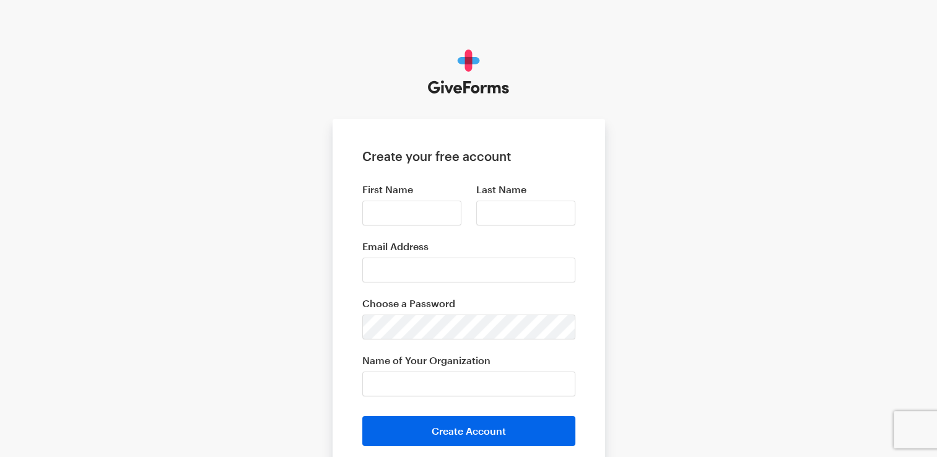
click at [724, 267] on div "Create your free account First Name Last Name Email Address Choose a Password N…" at bounding box center [468, 280] width 937 height 561
click at [458, 273] on input "Email Address" at bounding box center [468, 270] width 213 height 25
click at [698, 237] on div "Create your free account First Name Last Name Email Address Choose a Password N…" at bounding box center [468, 280] width 937 height 561
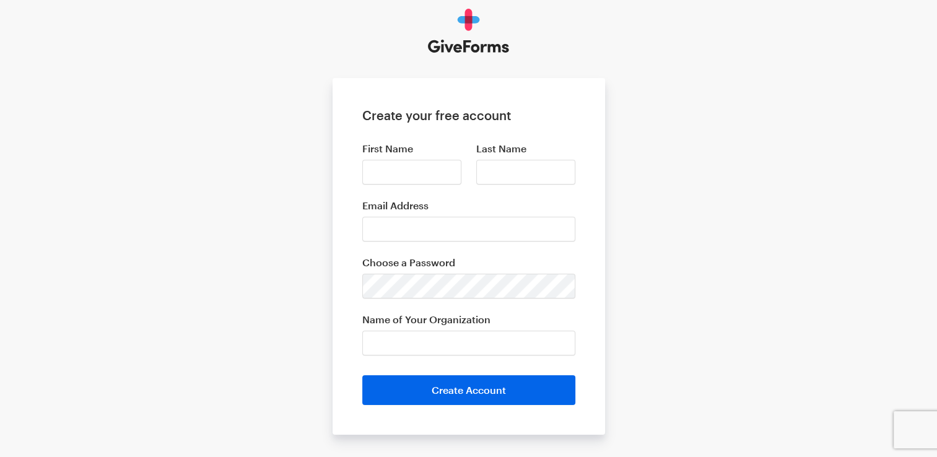
scroll to position [102, 0]
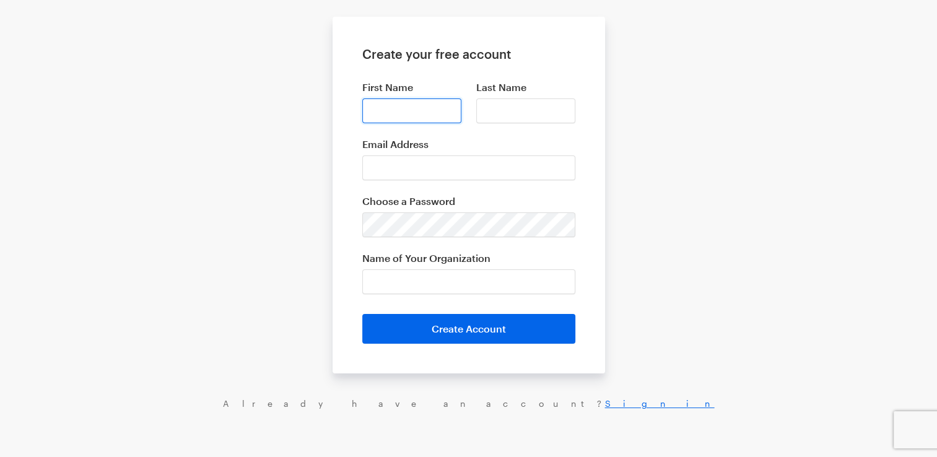
click at [406, 108] on input "First Name" at bounding box center [411, 110] width 99 height 25
type input "Israel"
type input "Awakening"
type input "iamawakening@outlook.com"
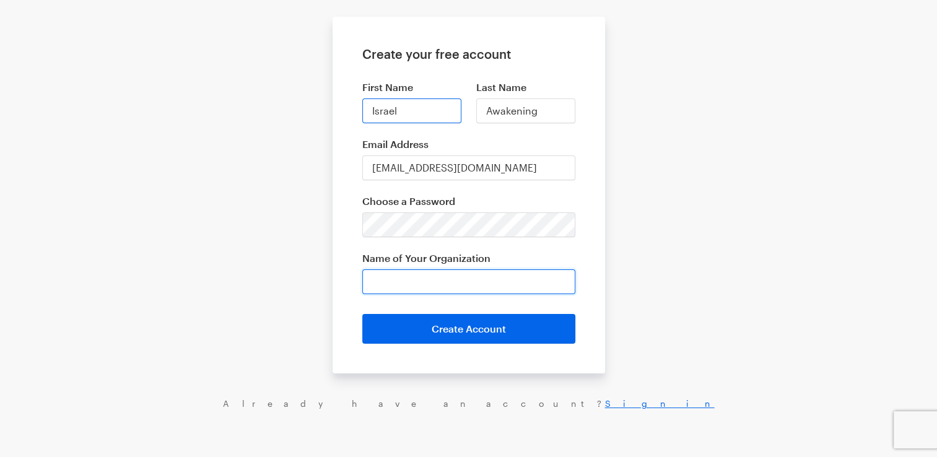
type input "Israel Awakening Missionary International NPC"
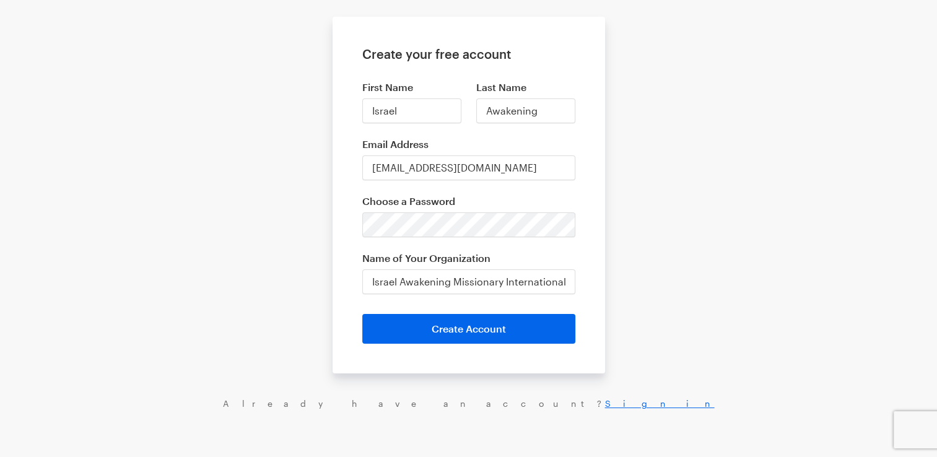
click at [561, 326] on div at bounding box center [465, 290] width 254 height 107
click at [500, 321] on div at bounding box center [465, 290] width 254 height 107
click at [670, 264] on div "Create your free account First Name Israel Last Name Awakening Email Address ia…" at bounding box center [468, 178] width 937 height 561
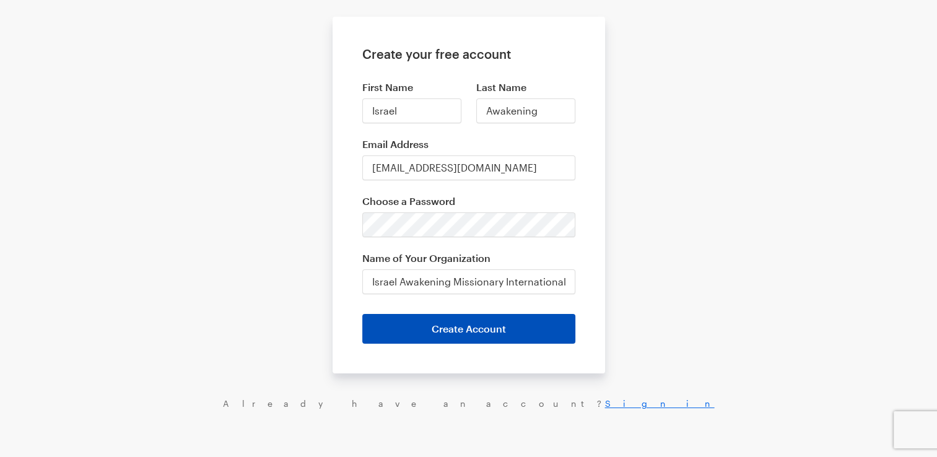
click at [476, 323] on button "Create Account" at bounding box center [468, 329] width 213 height 30
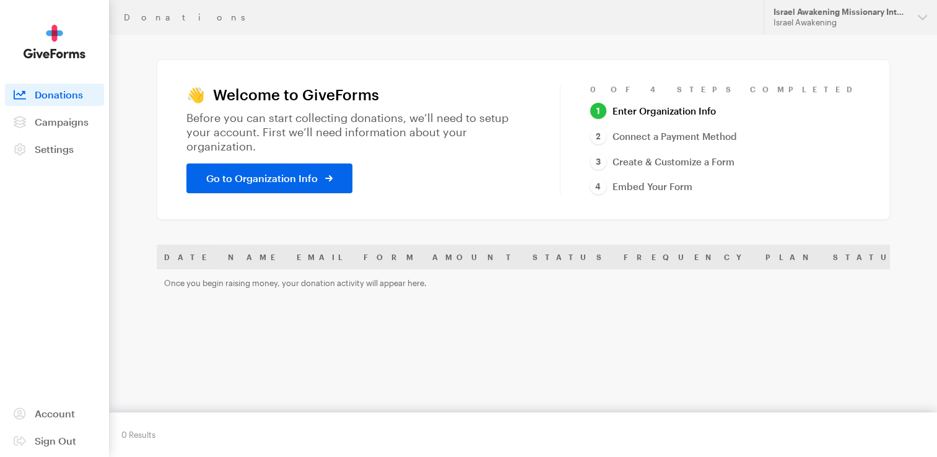
click at [916, 23] on div at bounding box center [468, 28] width 937 height 56
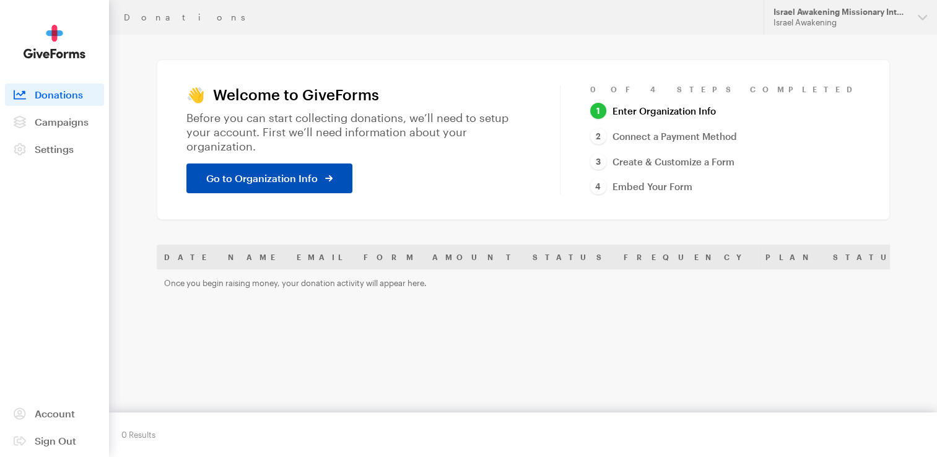
click at [266, 171] on span "Go to Organization Info" at bounding box center [262, 178] width 112 height 15
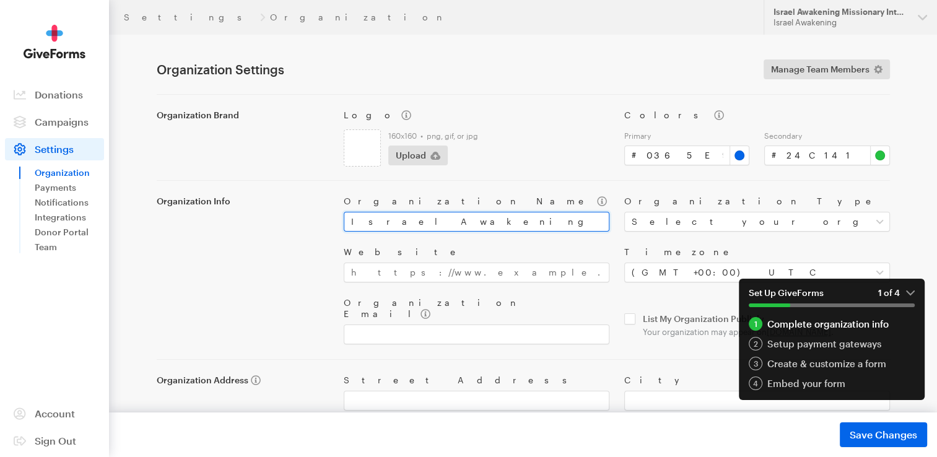
drag, startPoint x: 418, startPoint y: 219, endPoint x: 545, endPoint y: 219, distance: 127.0
click at [545, 219] on input "Israel Awakening Missionary International NPC" at bounding box center [477, 222] width 266 height 20
type input "IAM Awakenings Pty Ltd"
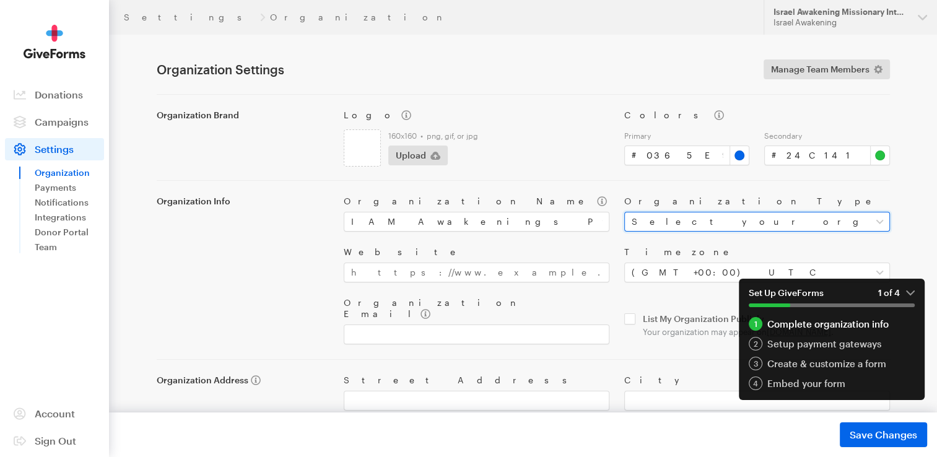
click at [880, 219] on select "Select your organization type Nonprofit Education Religious Political Other" at bounding box center [757, 222] width 266 height 20
select select "religious"
click at [624, 212] on select "Select your organization type Nonprofit Education Religious Political Other" at bounding box center [757, 222] width 266 height 20
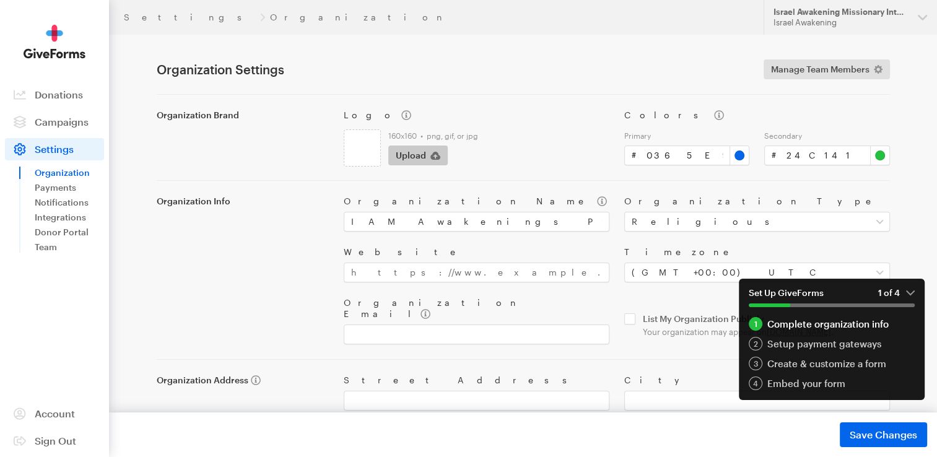
click at [409, 157] on span "Upload" at bounding box center [411, 155] width 30 height 15
click at [409, 154] on span "Upload" at bounding box center [411, 155] width 30 height 15
type input "C:\fakepath\IAM-2025-NEW EMBLEM-1B.jpg"
drag, startPoint x: 776, startPoint y: 153, endPoint x: 822, endPoint y: 150, distance: 46.6
click at [822, 150] on input "#24c141" at bounding box center [827, 156] width 126 height 20
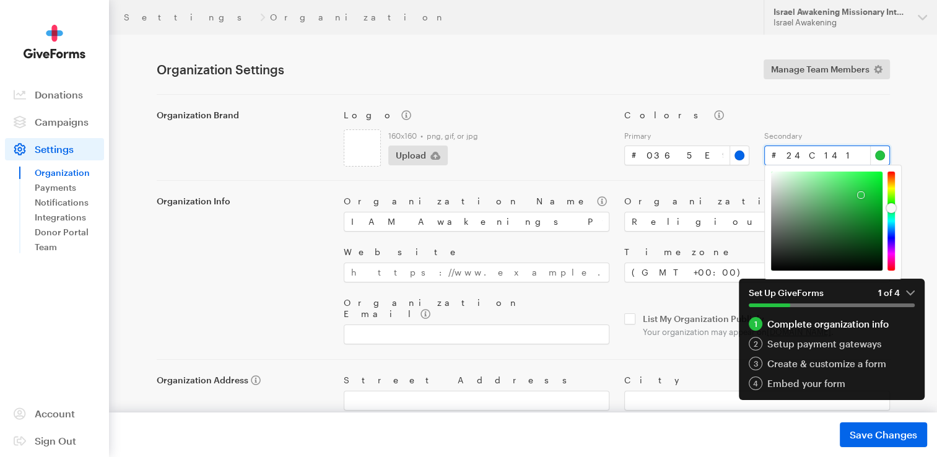
paste input "002EAC"
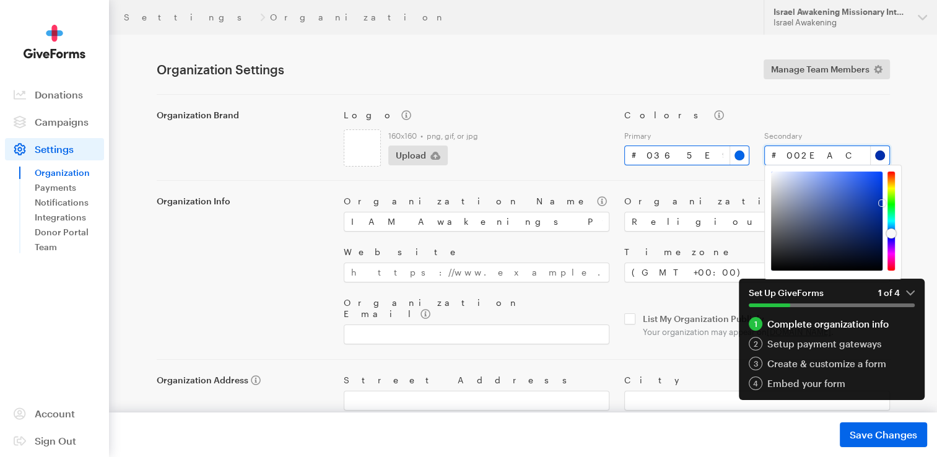
type input "#002eac"
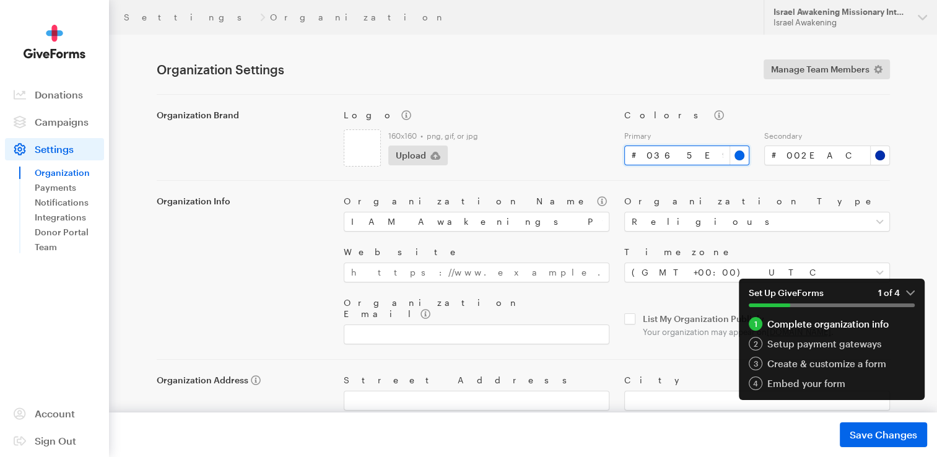
click at [639, 152] on input "#0365e9" at bounding box center [687, 156] width 126 height 20
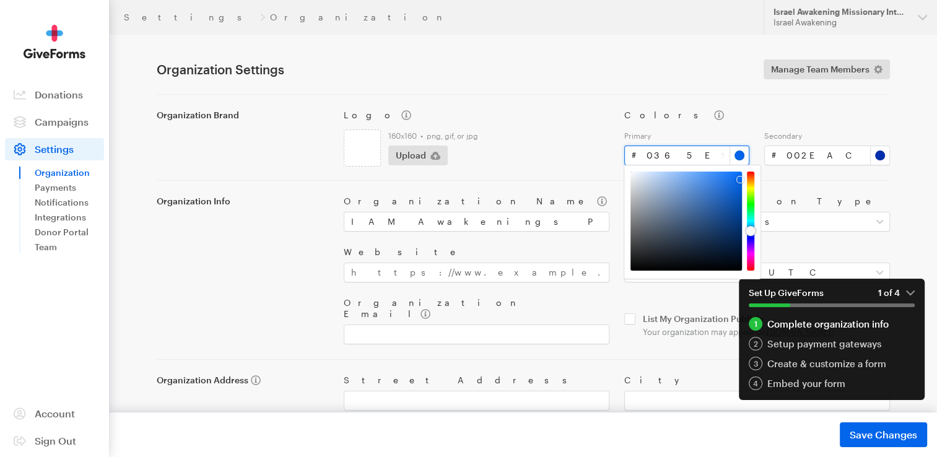
click at [636, 152] on input "#0365e9" at bounding box center [687, 156] width 126 height 20
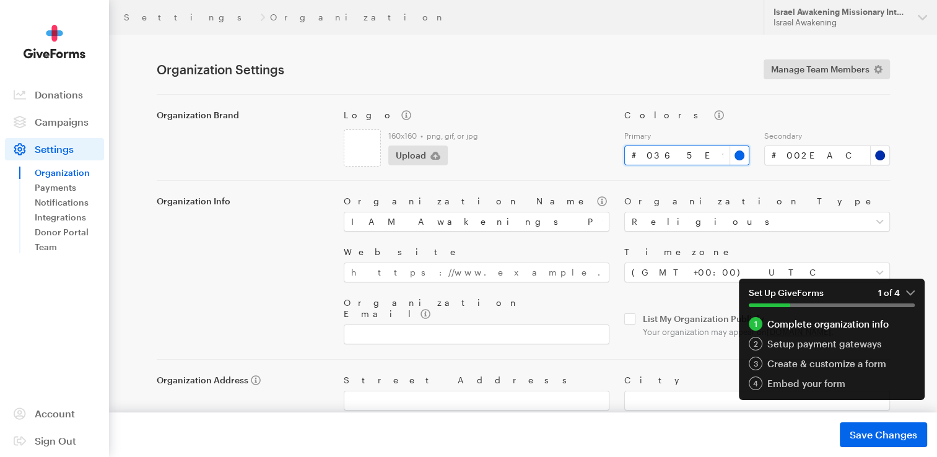
drag, startPoint x: 636, startPoint y: 152, endPoint x: 688, endPoint y: 152, distance: 52.0
click at [688, 152] on input "#0365e9" at bounding box center [687, 156] width 126 height 20
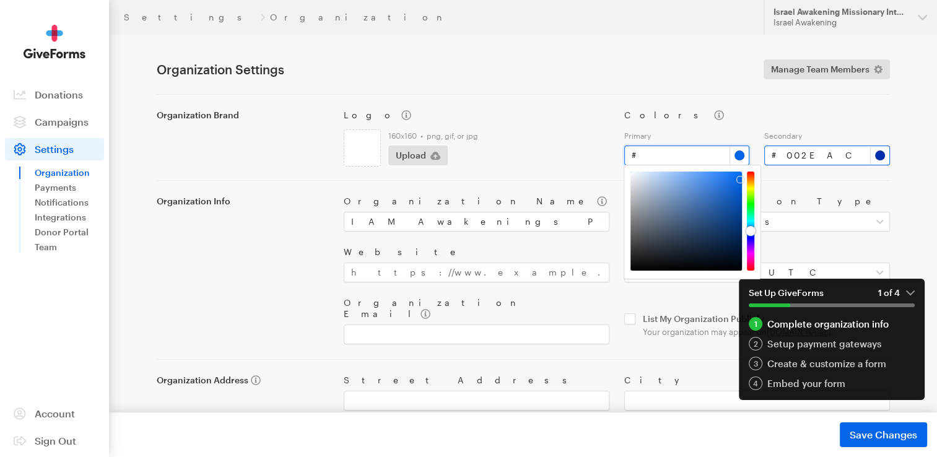
type input "#"
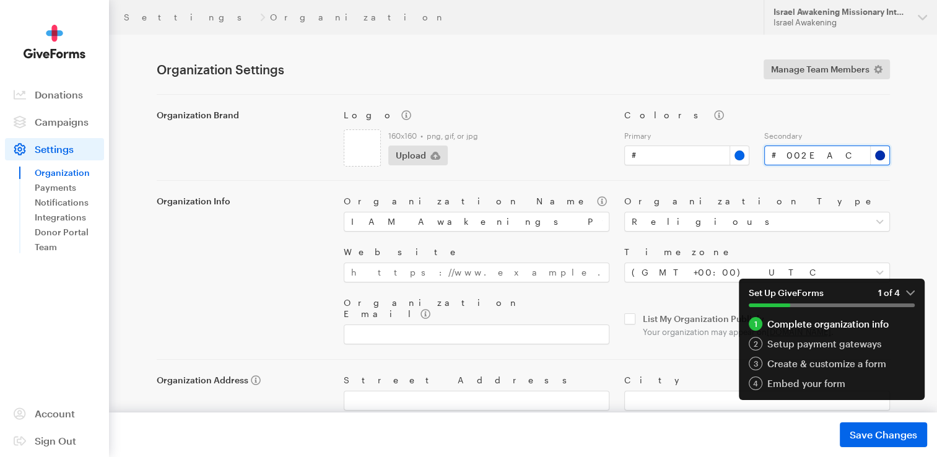
drag, startPoint x: 777, startPoint y: 151, endPoint x: 837, endPoint y: 151, distance: 60.1
click at [837, 151] on input "#002eac" at bounding box center [827, 156] width 126 height 20
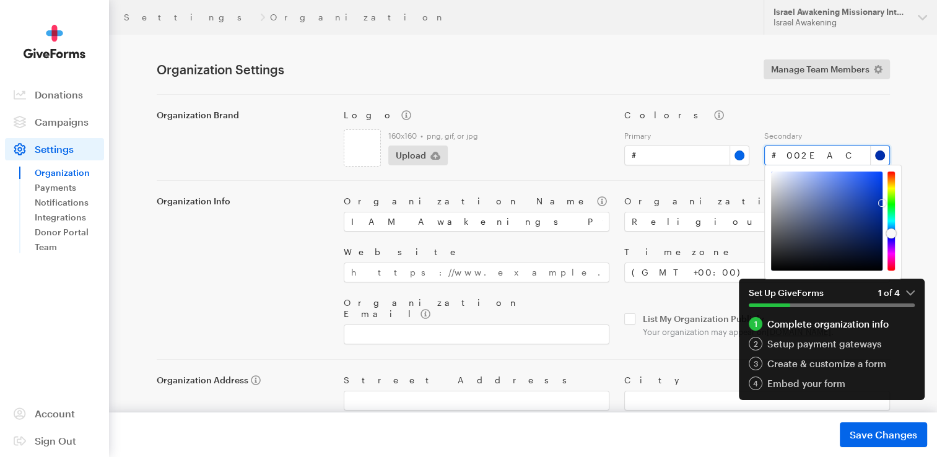
paste input "365e9"
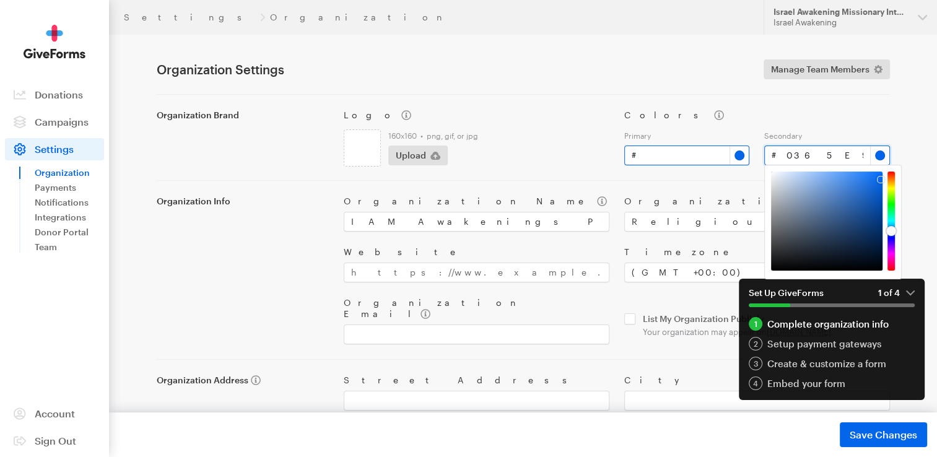
type input "#0365e9"
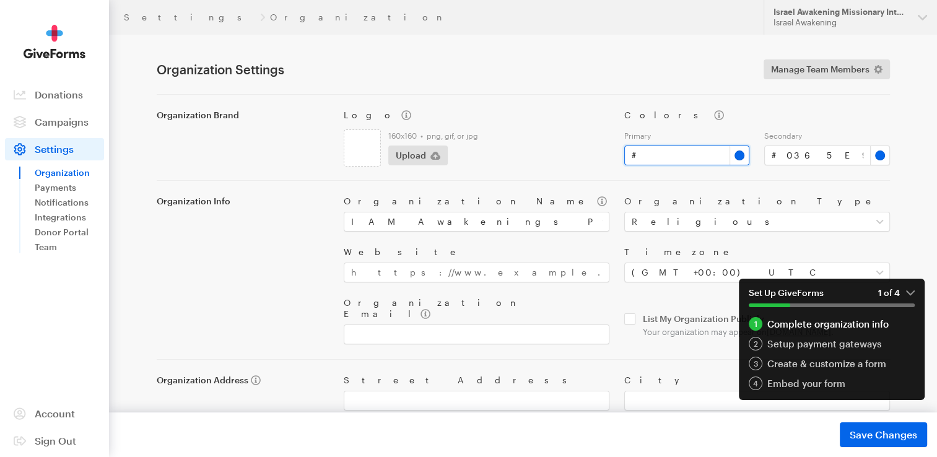
click at [682, 158] on input "#" at bounding box center [687, 156] width 126 height 20
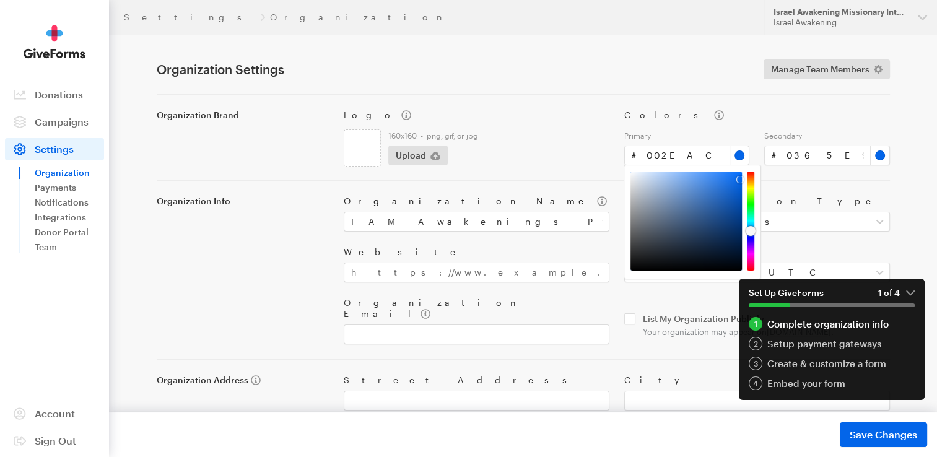
type input "#002eac"
click at [553, 196] on label "Organization Name" at bounding box center [477, 201] width 266 height 11
click at [553, 212] on input "IAM Awakenings Pty Ltd" at bounding box center [477, 222] width 266 height 20
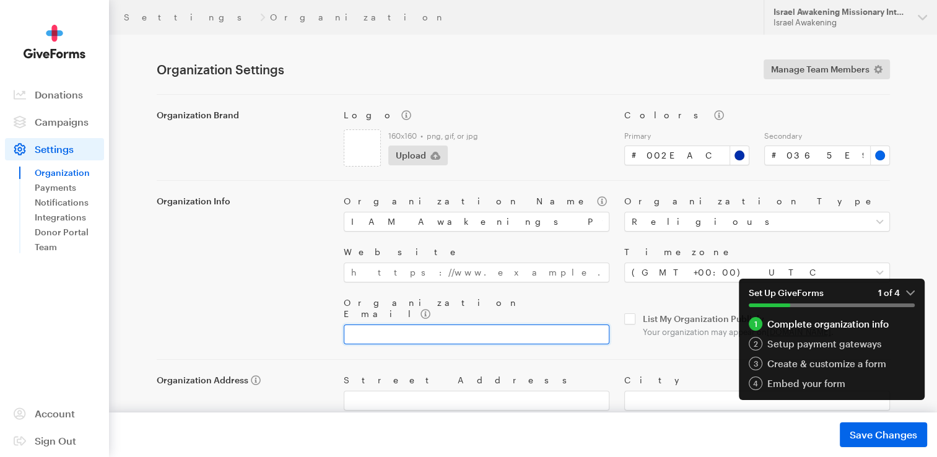
click at [424, 325] on input "Organization Email" at bounding box center [477, 335] width 266 height 20
type input "iamawakening@outlook.com"
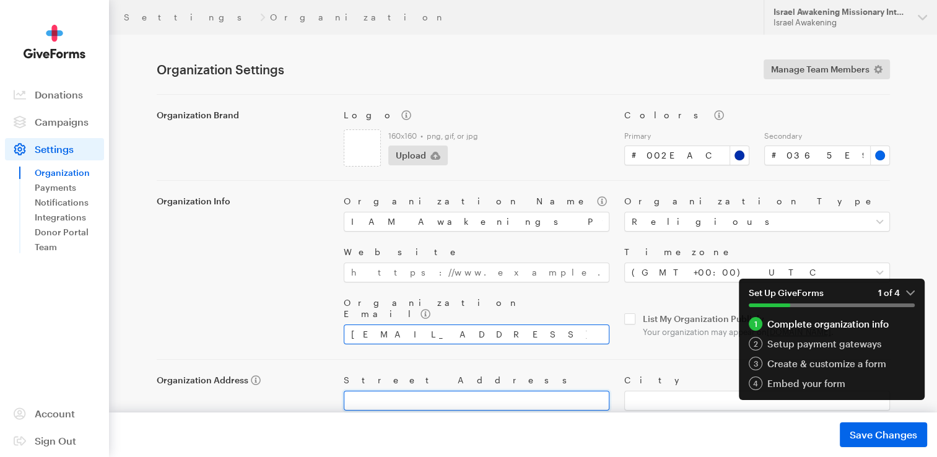
type input "Unit 24"
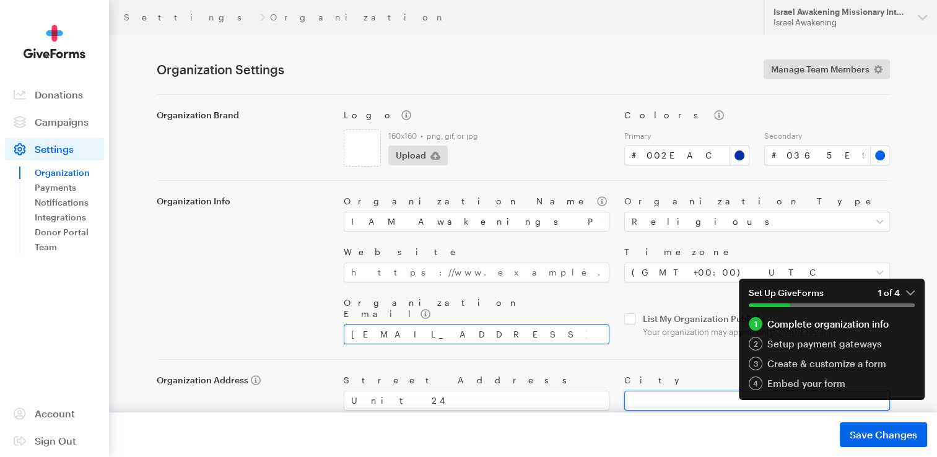
type input "Fourways"
type input "2191"
select select "ZA"
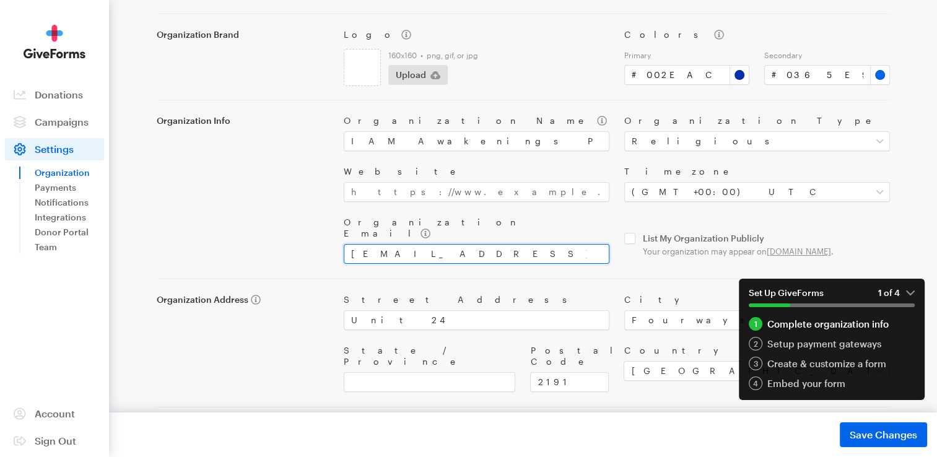
scroll to position [81, 0]
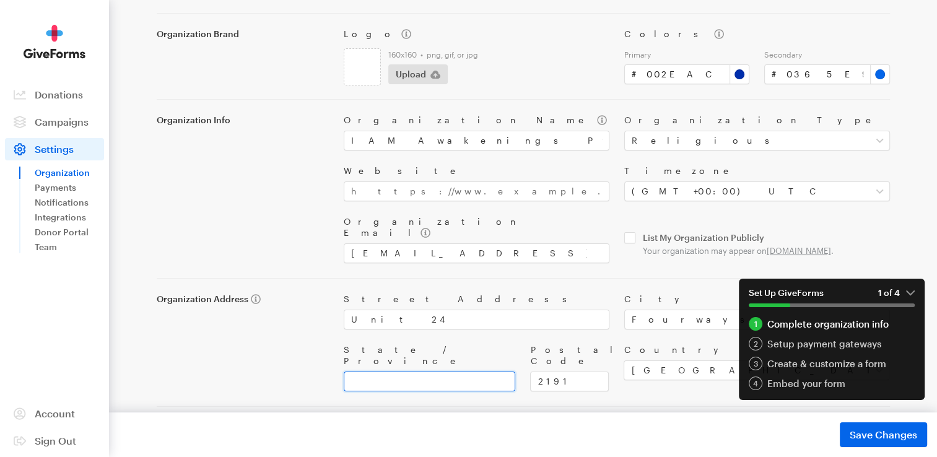
click at [433, 372] on input "State / Province" at bounding box center [430, 382] width 172 height 20
type input "Gauteng"
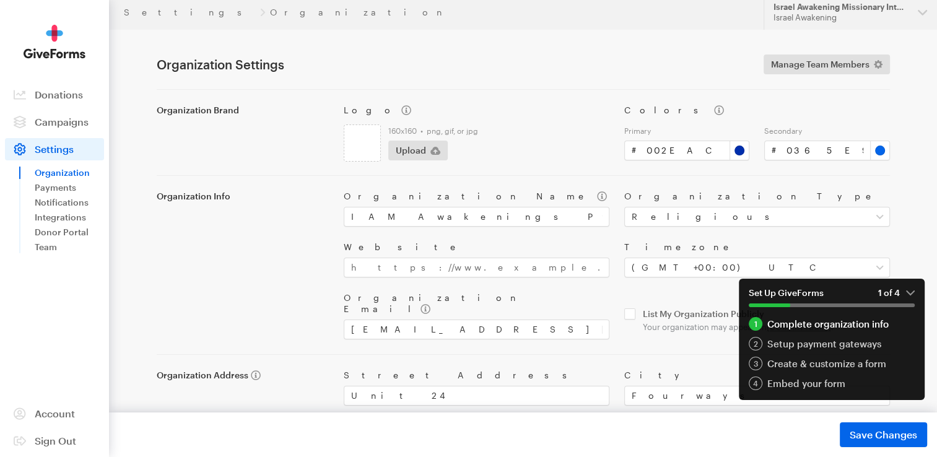
scroll to position [0, 0]
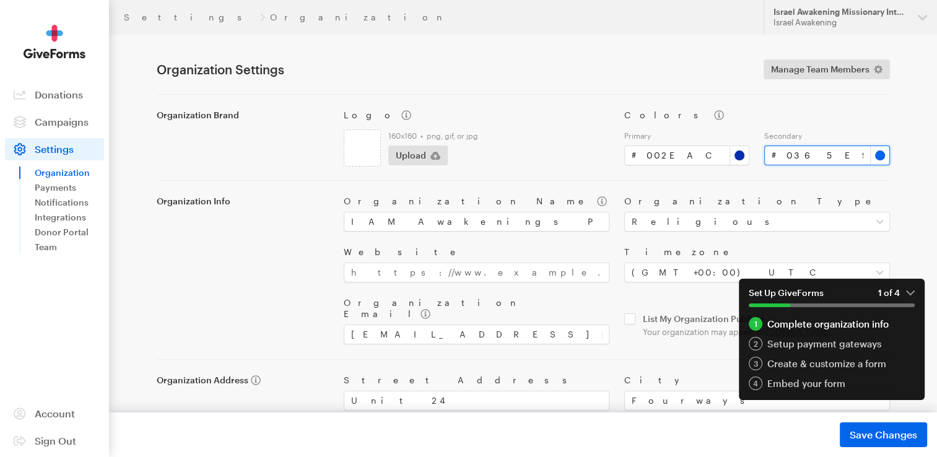
click at [883, 157] on input "#0365e9" at bounding box center [827, 156] width 126 height 20
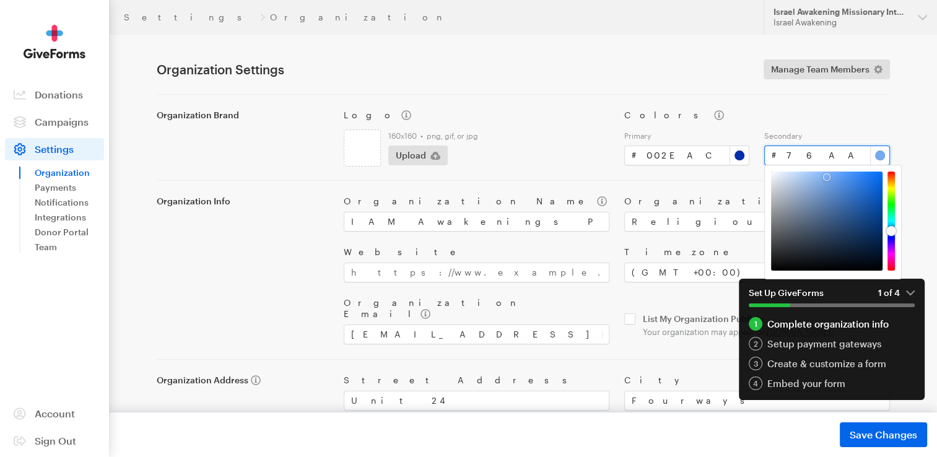
click at [828, 178] on div at bounding box center [827, 221] width 112 height 99
type input "#72a4e7"
click at [828, 181] on div at bounding box center [827, 221] width 112 height 99
click at [531, 108] on div "Logo 160x160 • png, gif, or jpg Upload Colors Primary # #002eac Secondary # #72…" at bounding box center [616, 130] width 561 height 71
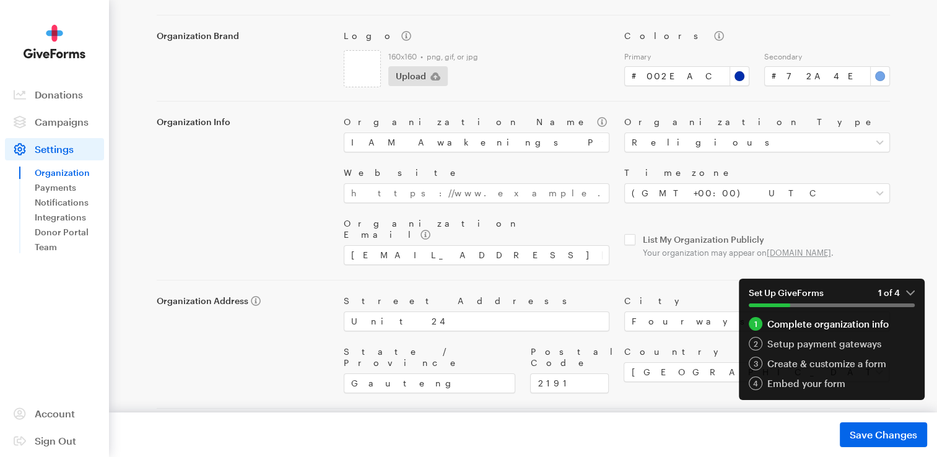
scroll to position [81, 0]
click at [891, 434] on span "Save Changes" at bounding box center [884, 434] width 68 height 15
click at [854, 347] on div "Setup payment gateways" at bounding box center [832, 344] width 166 height 14
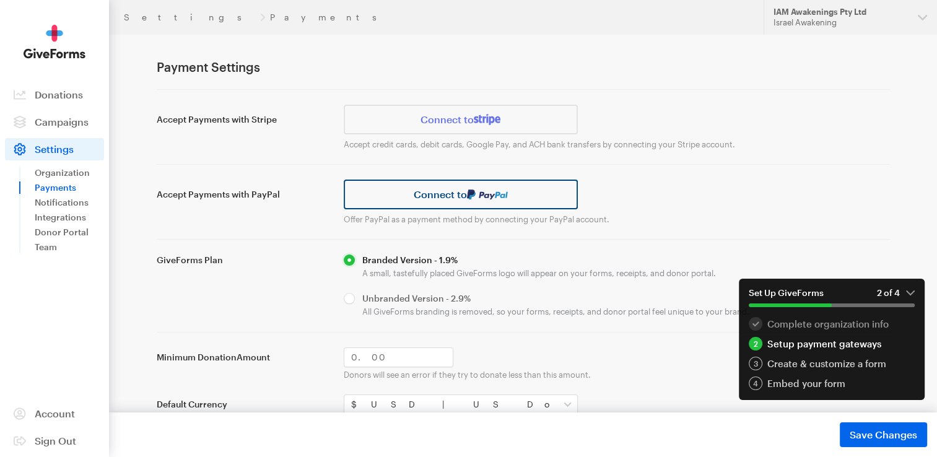
click at [512, 190] on link "Connect to" at bounding box center [461, 195] width 235 height 30
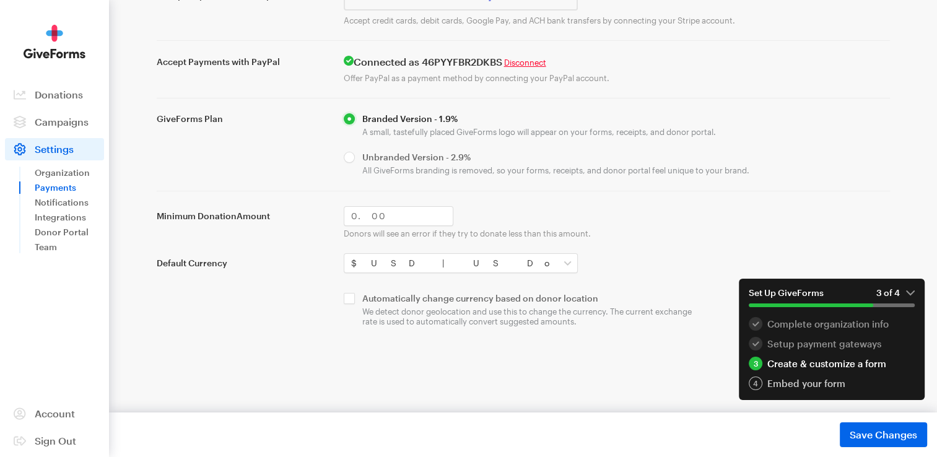
scroll to position [186, 0]
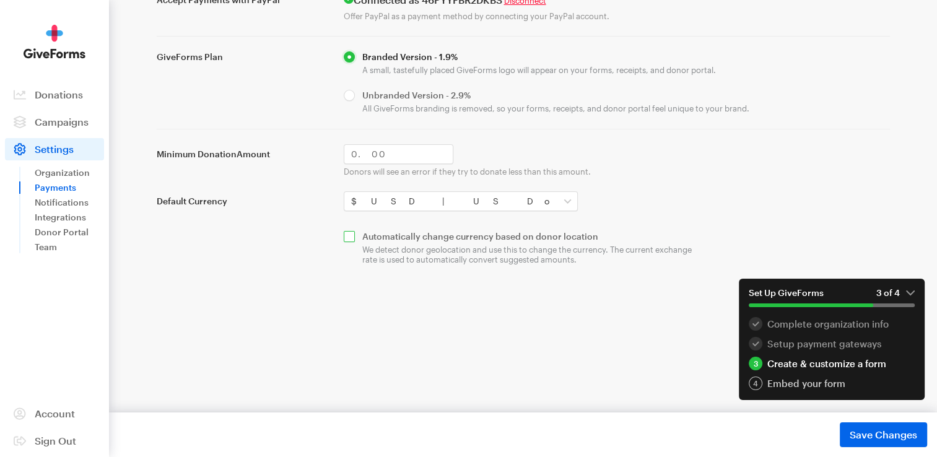
click at [349, 237] on input "checkbox" at bounding box center [523, 248] width 359 height 34
checkbox input "true"
click at [890, 435] on span "Save Changes" at bounding box center [884, 434] width 68 height 15
click at [815, 382] on div "Embed your form" at bounding box center [832, 384] width 166 height 14
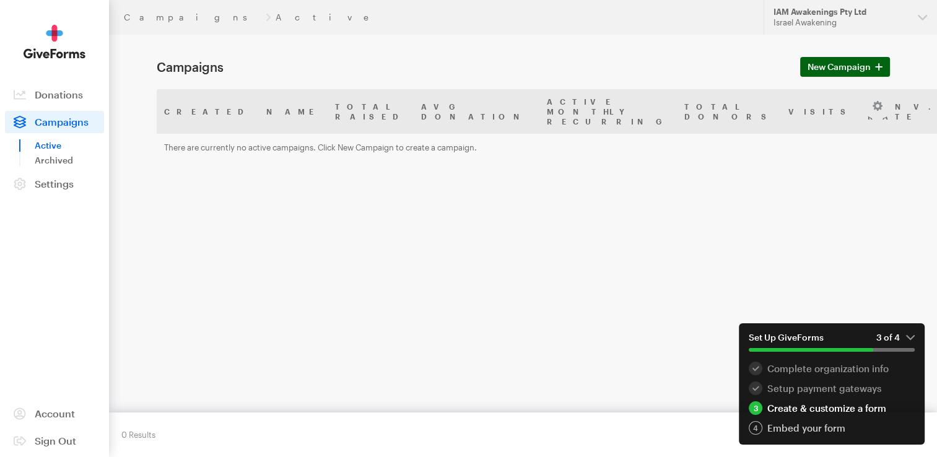
click at [851, 68] on span "New Campaign" at bounding box center [839, 66] width 63 height 15
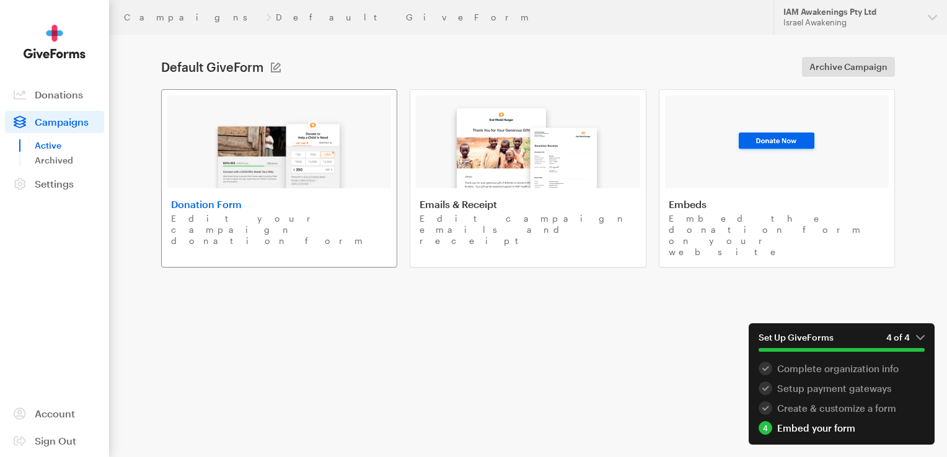
click at [235, 150] on img at bounding box center [279, 148] width 145 height 79
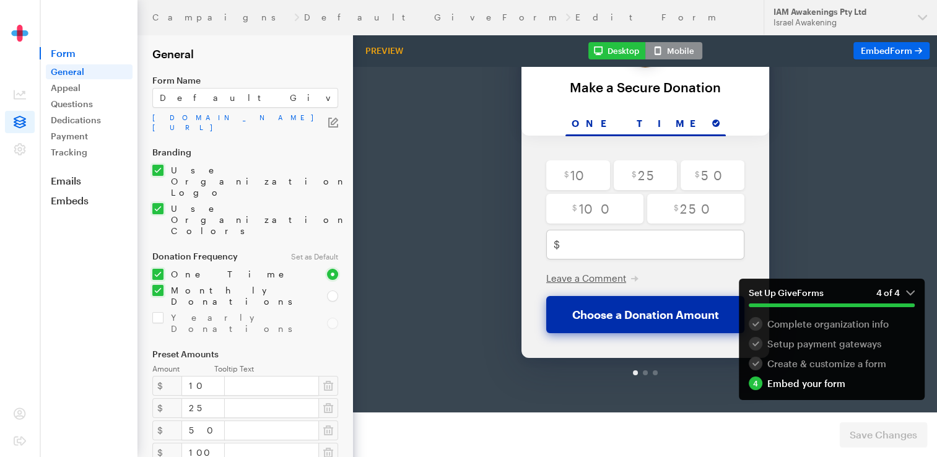
scroll to position [82, 0]
click at [643, 338] on div at bounding box center [645, 340] width 5 height 5
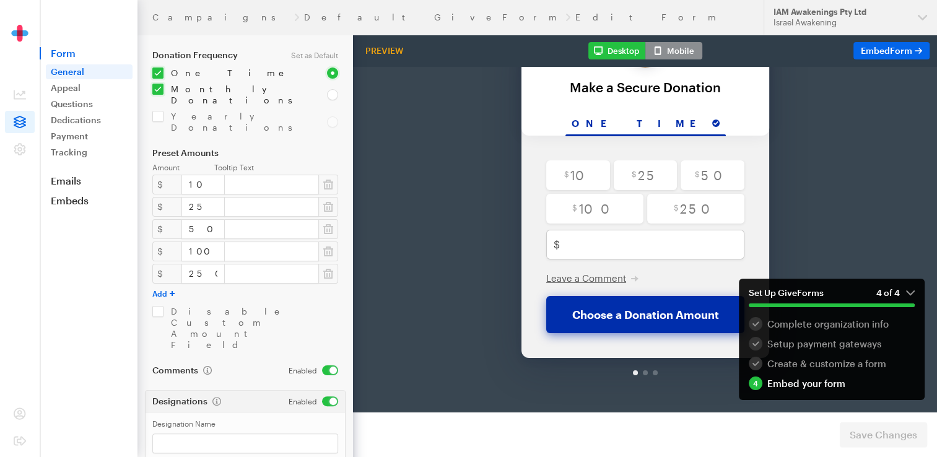
scroll to position [217, 0]
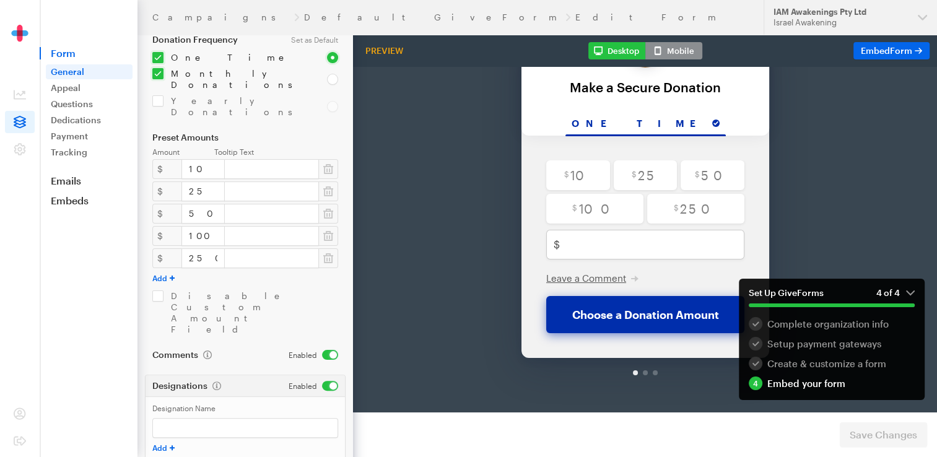
click at [674, 46] on button "Mobile" at bounding box center [673, 50] width 57 height 17
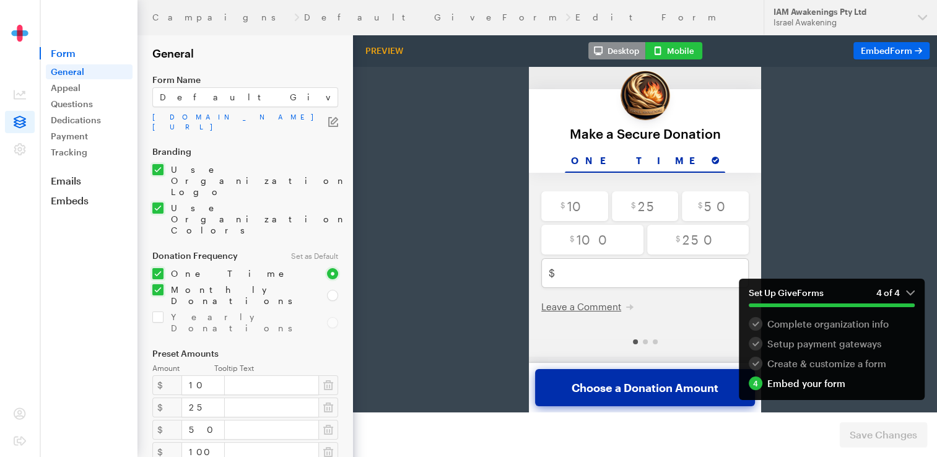
scroll to position [0, 0]
click at [619, 50] on button "Desktop" at bounding box center [616, 50] width 57 height 17
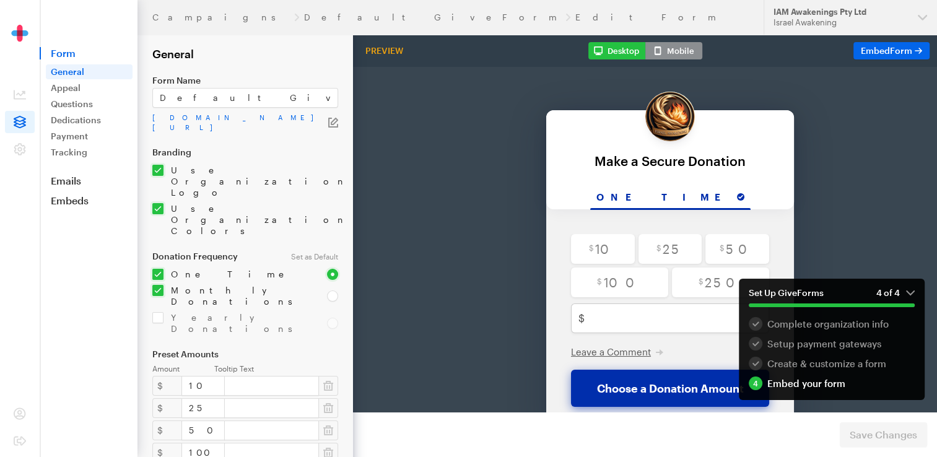
click at [619, 50] on div "Desktop Mobile" at bounding box center [645, 50] width 114 height 17
click at [714, 51] on div "Preview Desktop Mobile Embed Form" at bounding box center [645, 51] width 584 height 32
click at [770, 53] on div "Preview Desktop Mobile Embed Form" at bounding box center [645, 51] width 584 height 32
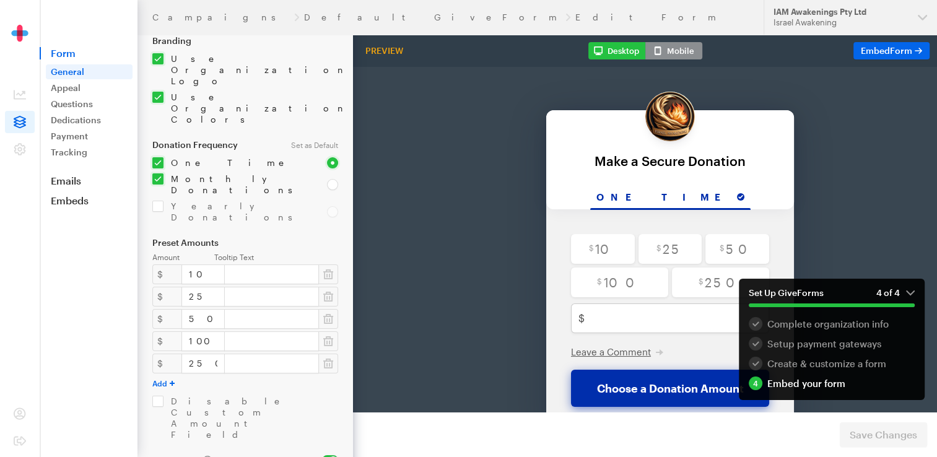
scroll to position [186, 0]
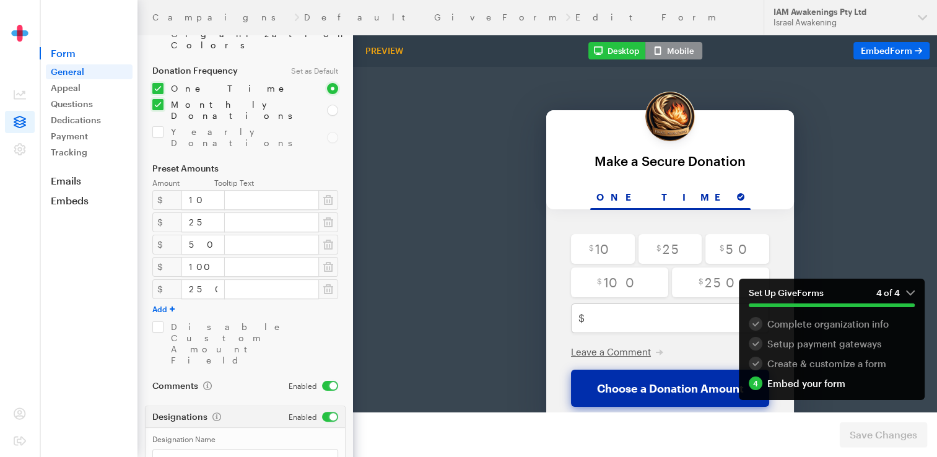
click at [164, 304] on button "Add" at bounding box center [163, 309] width 22 height 10
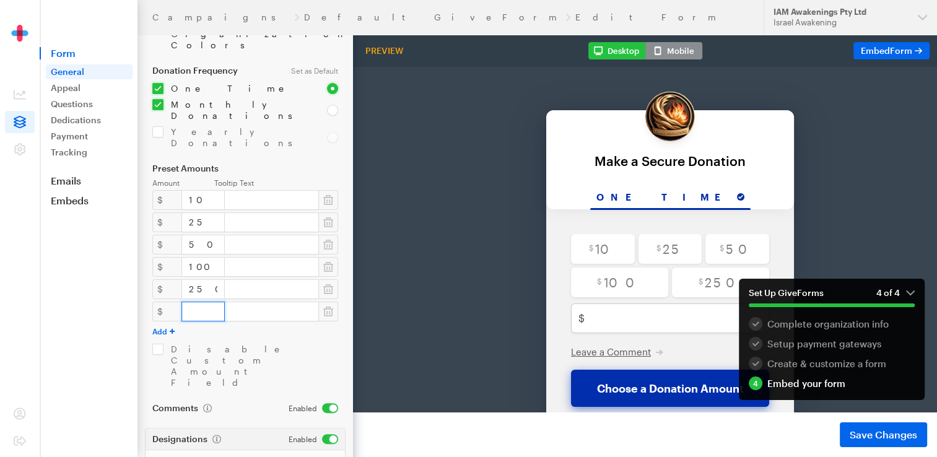
click at [194, 302] on input "number" at bounding box center [202, 312] width 43 height 20
type input "500"
click at [325, 344] on input "checkbox" at bounding box center [245, 366] width 186 height 45
checkbox input "false"
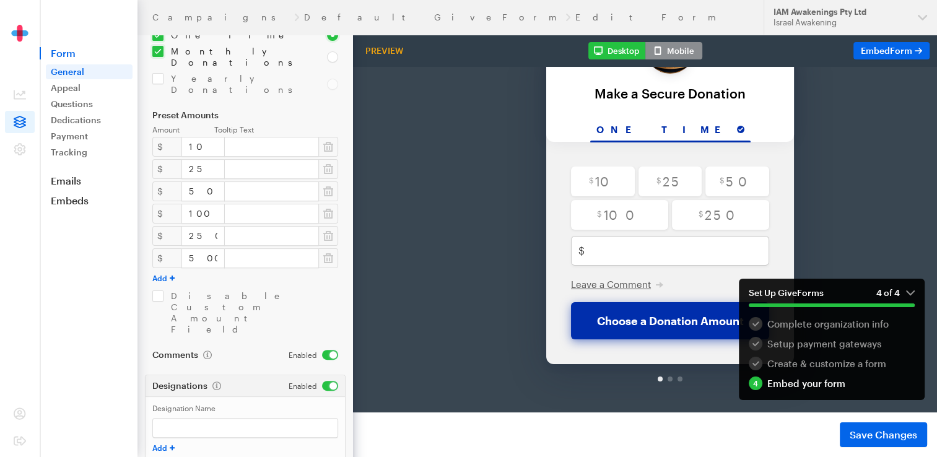
scroll to position [82, 0]
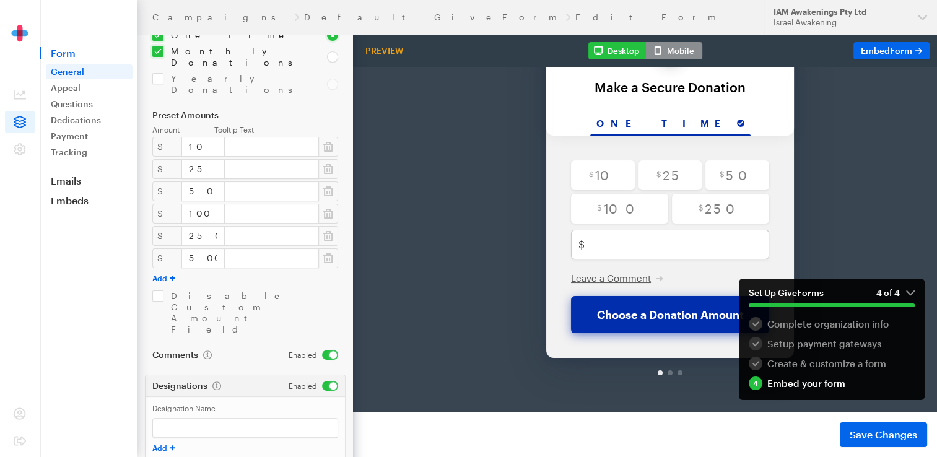
click at [908, 294] on em "4 of 4" at bounding box center [896, 292] width 38 height 11
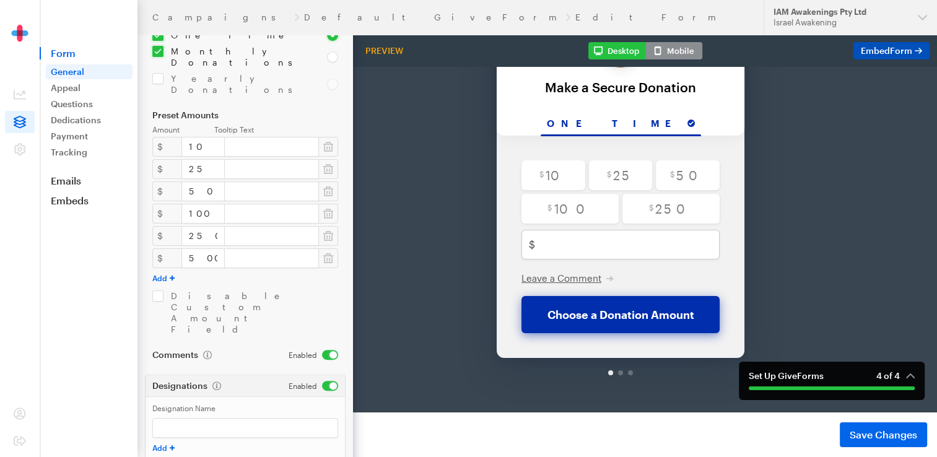
click at [885, 48] on span "Embed Form" at bounding box center [886, 50] width 51 height 11
click at [894, 442] on span "Save Changes" at bounding box center [884, 434] width 68 height 15
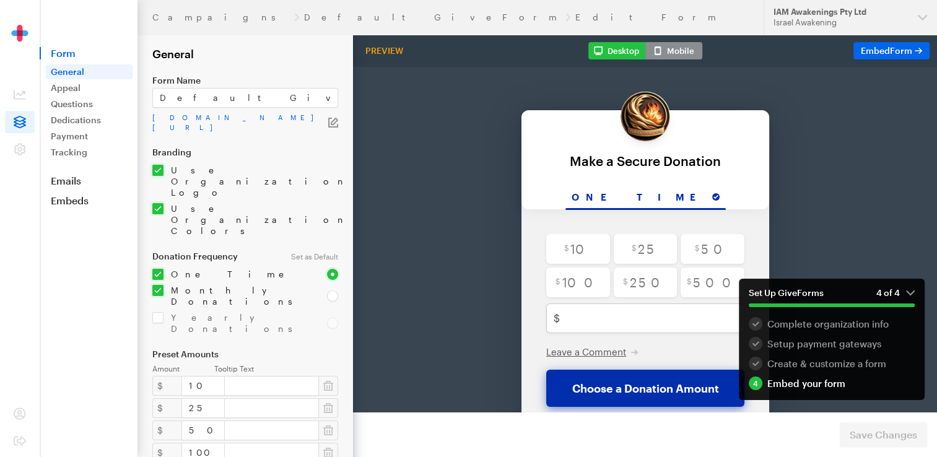
scroll to position [62, 0]
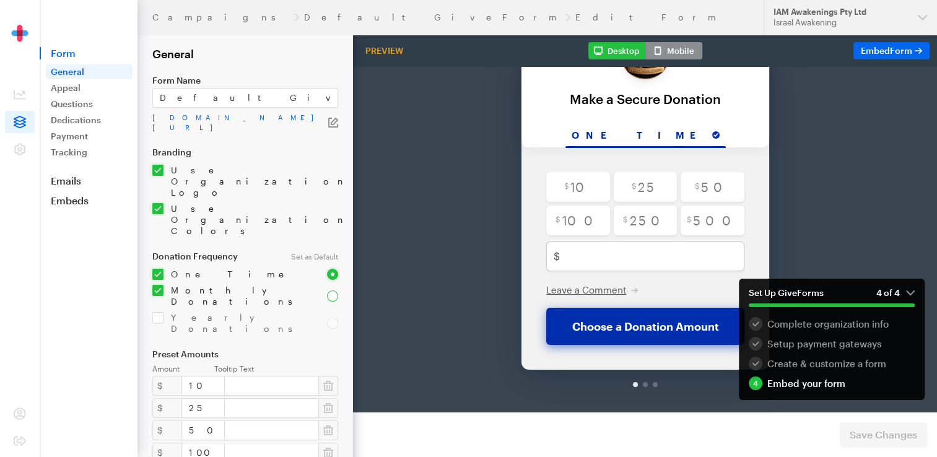
click at [331, 291] on input "radio" at bounding box center [332, 296] width 11 height 11
radio input "true"
click at [330, 269] on input "radio" at bounding box center [332, 274] width 11 height 11
radio input "true"
click at [333, 120] on icon "button" at bounding box center [333, 123] width 10 height 10
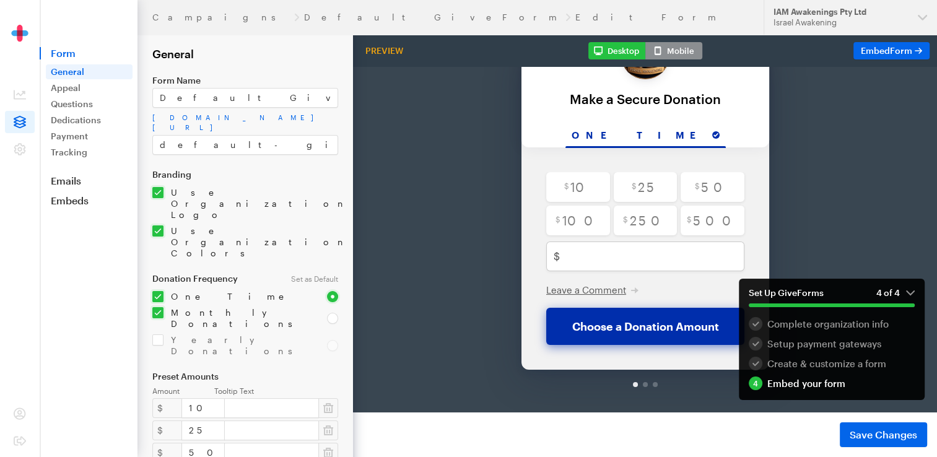
click at [313, 171] on label "Branding" at bounding box center [245, 175] width 186 height 10
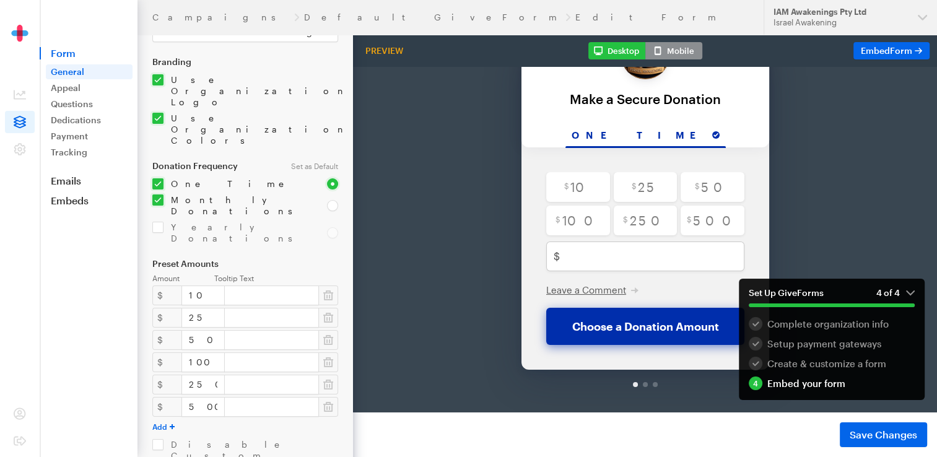
scroll to position [261, 0]
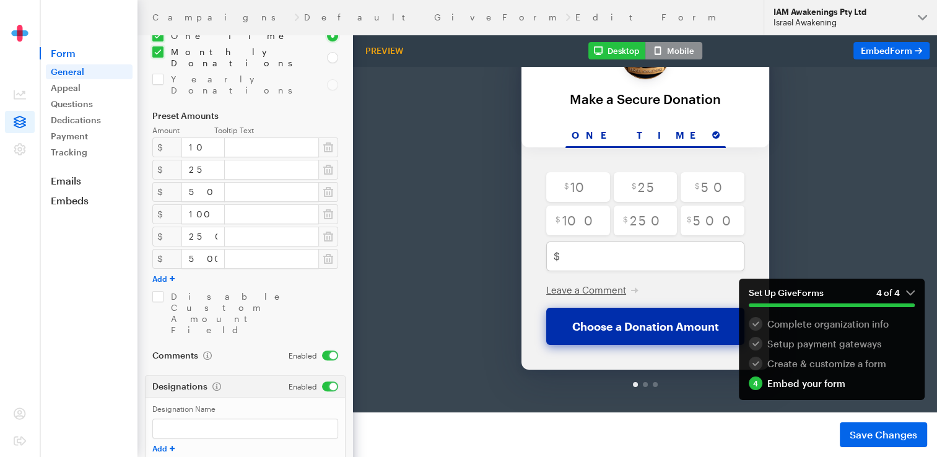
click at [924, 15] on button "IAM Awakenings Pty Ltd Israel Awakening" at bounding box center [850, 17] width 173 height 35
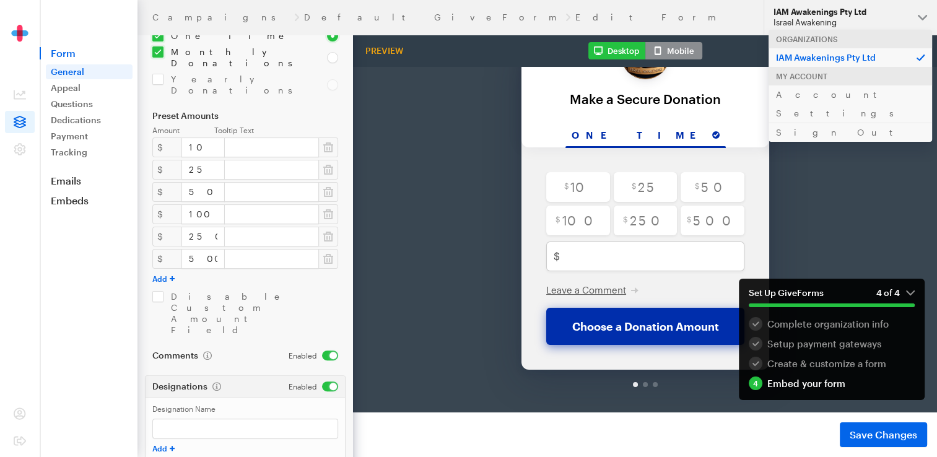
click at [834, 157] on div "Back Back Make a Secure Donation For your generous donation of $250.00 One time…" at bounding box center [645, 182] width 634 height 419
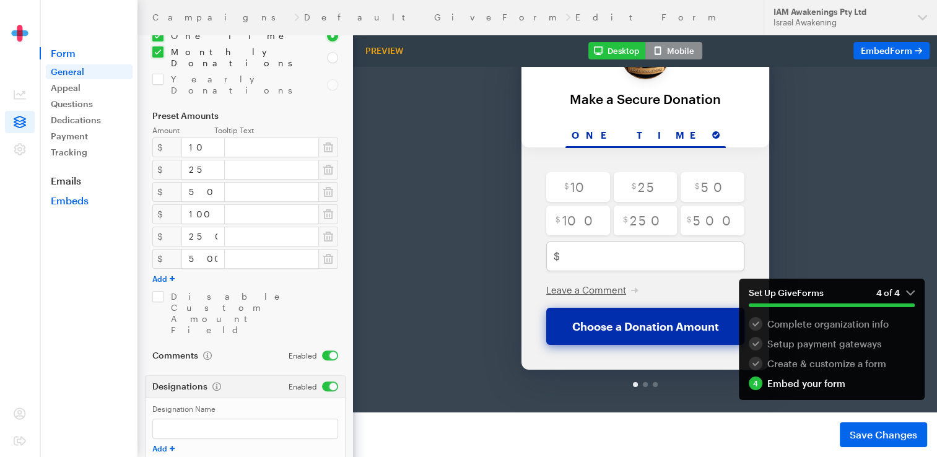
click at [70, 198] on link "Embeds" at bounding box center [89, 201] width 98 height 12
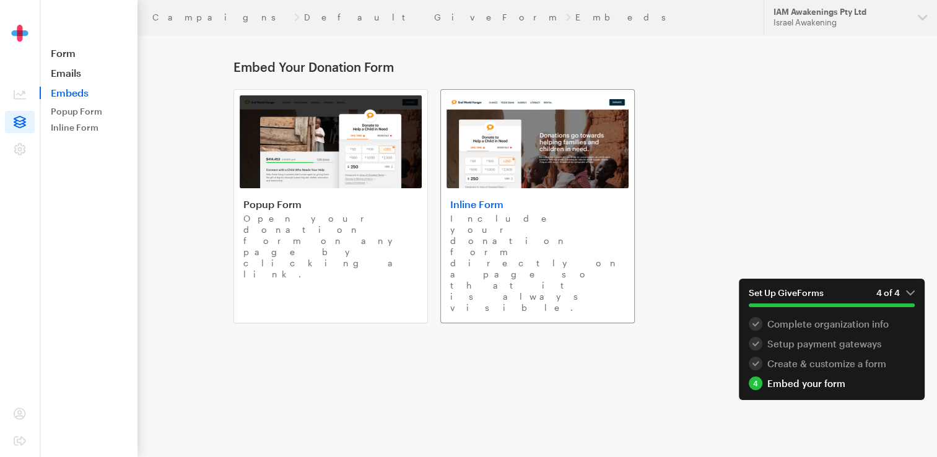
click at [533, 133] on img at bounding box center [538, 141] width 182 height 93
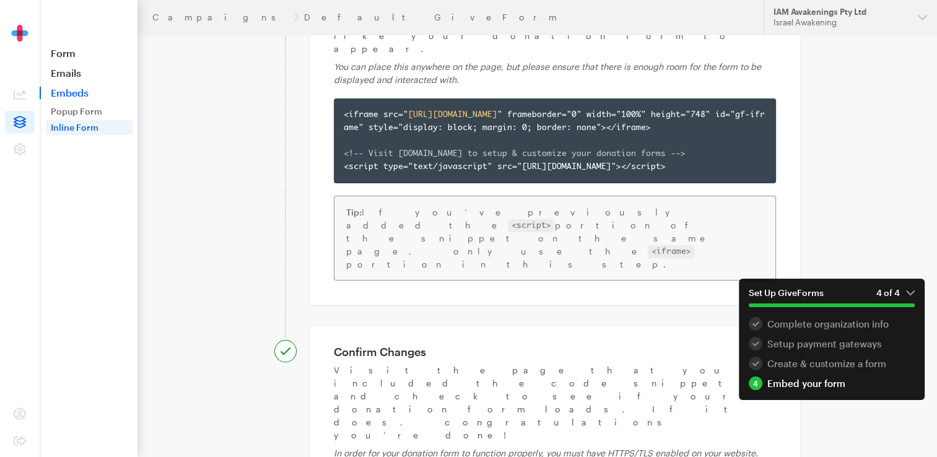
scroll to position [186, 0]
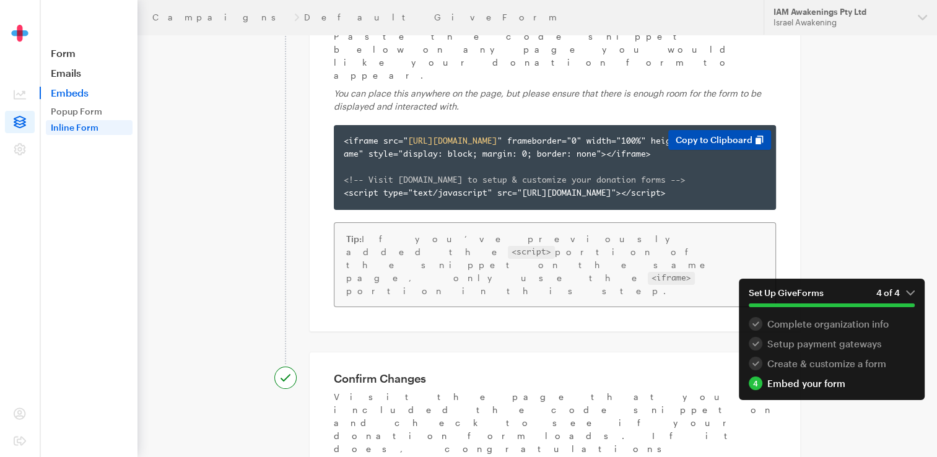
click at [740, 130] on button "Copy to Clipboard" at bounding box center [719, 140] width 103 height 20
click at [923, 15] on button "IAM Awakenings Pty Ltd Israel Awakening" at bounding box center [850, 17] width 173 height 35
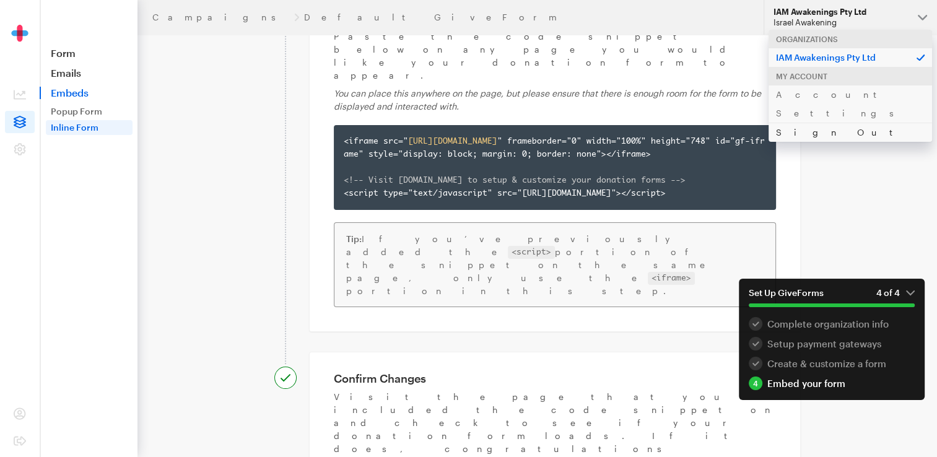
click at [795, 123] on link "Sign Out" at bounding box center [851, 132] width 164 height 19
